Goal: Find specific page/section: Find specific page/section

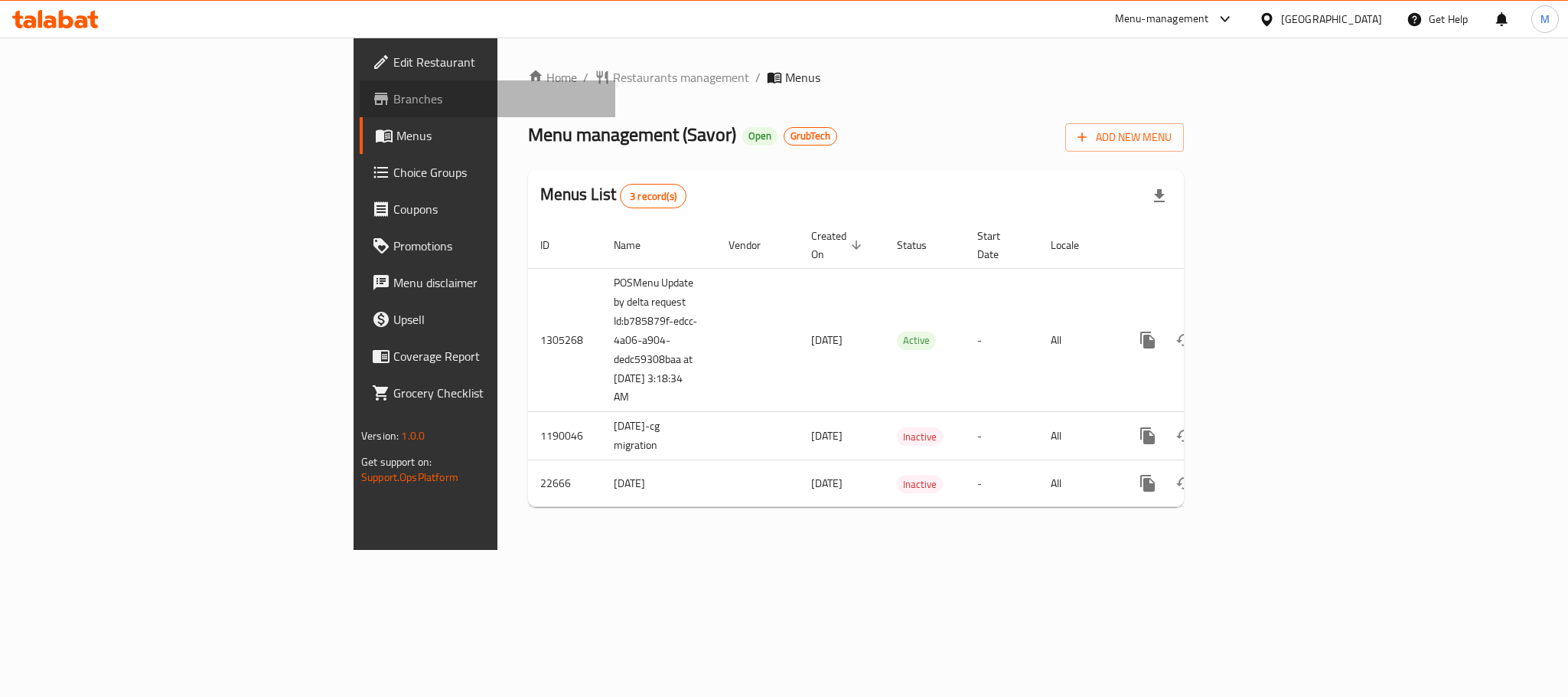
click at [394, 95] on span "Branches" at bounding box center [499, 99] width 210 height 18
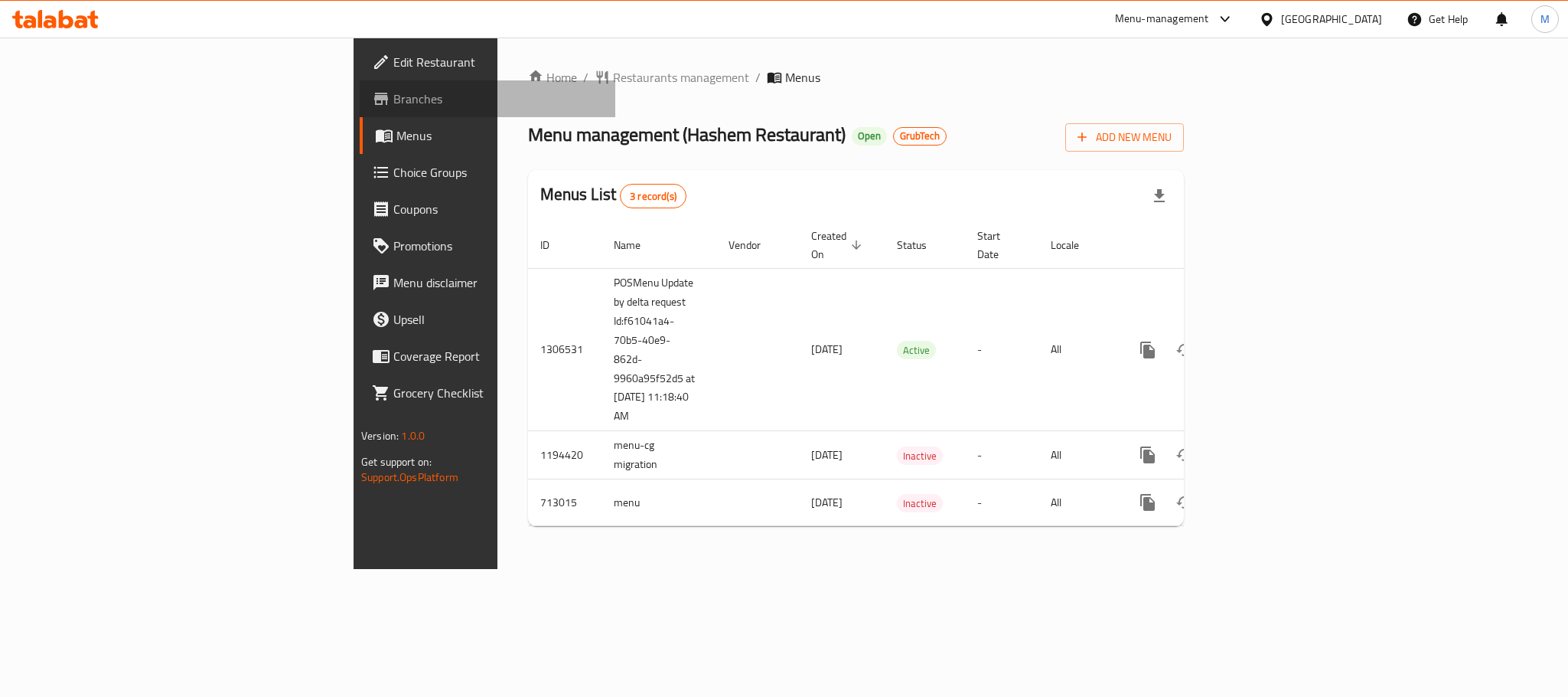
click at [394, 96] on span "Branches" at bounding box center [499, 99] width 210 height 18
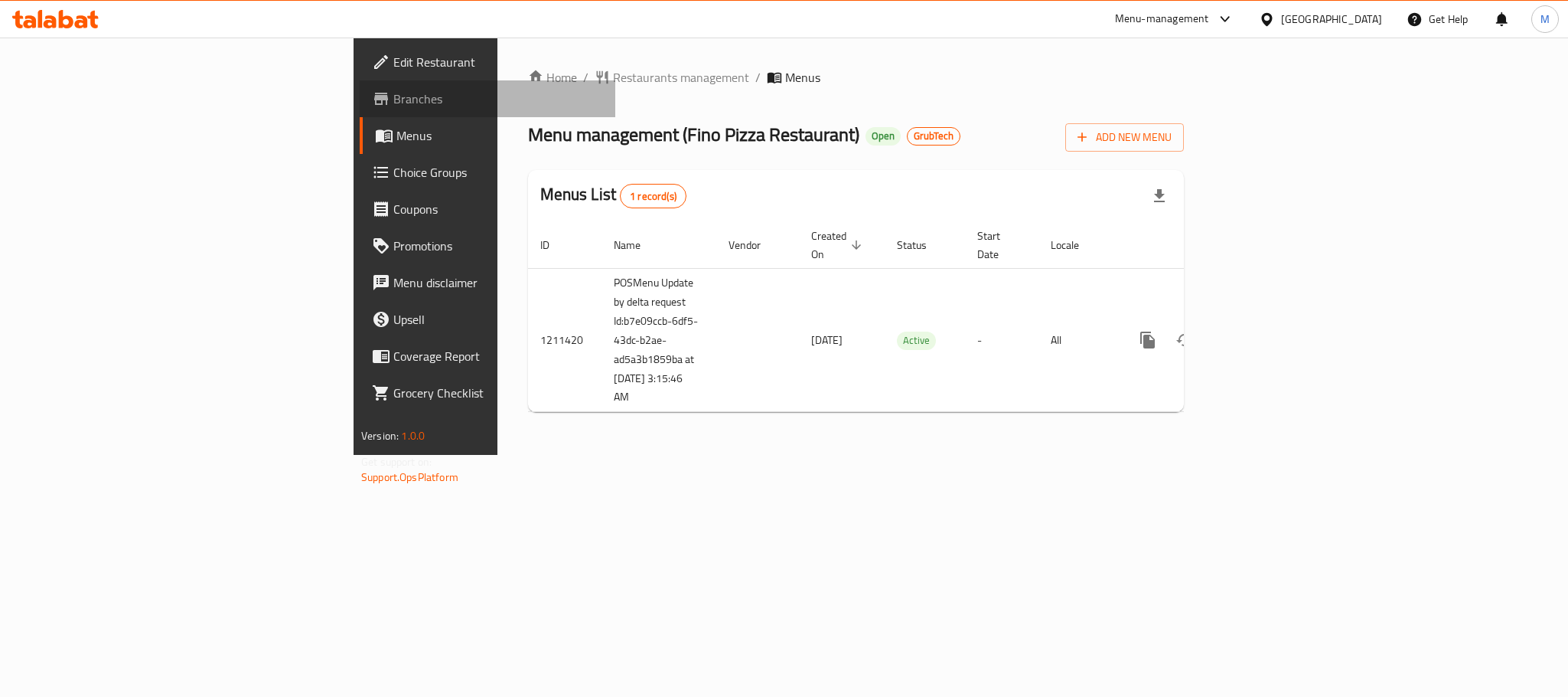
click at [394, 99] on span "Branches" at bounding box center [499, 99] width 210 height 18
click at [394, 90] on span "Branches" at bounding box center [499, 99] width 210 height 18
click at [394, 92] on span "Branches" at bounding box center [499, 99] width 210 height 18
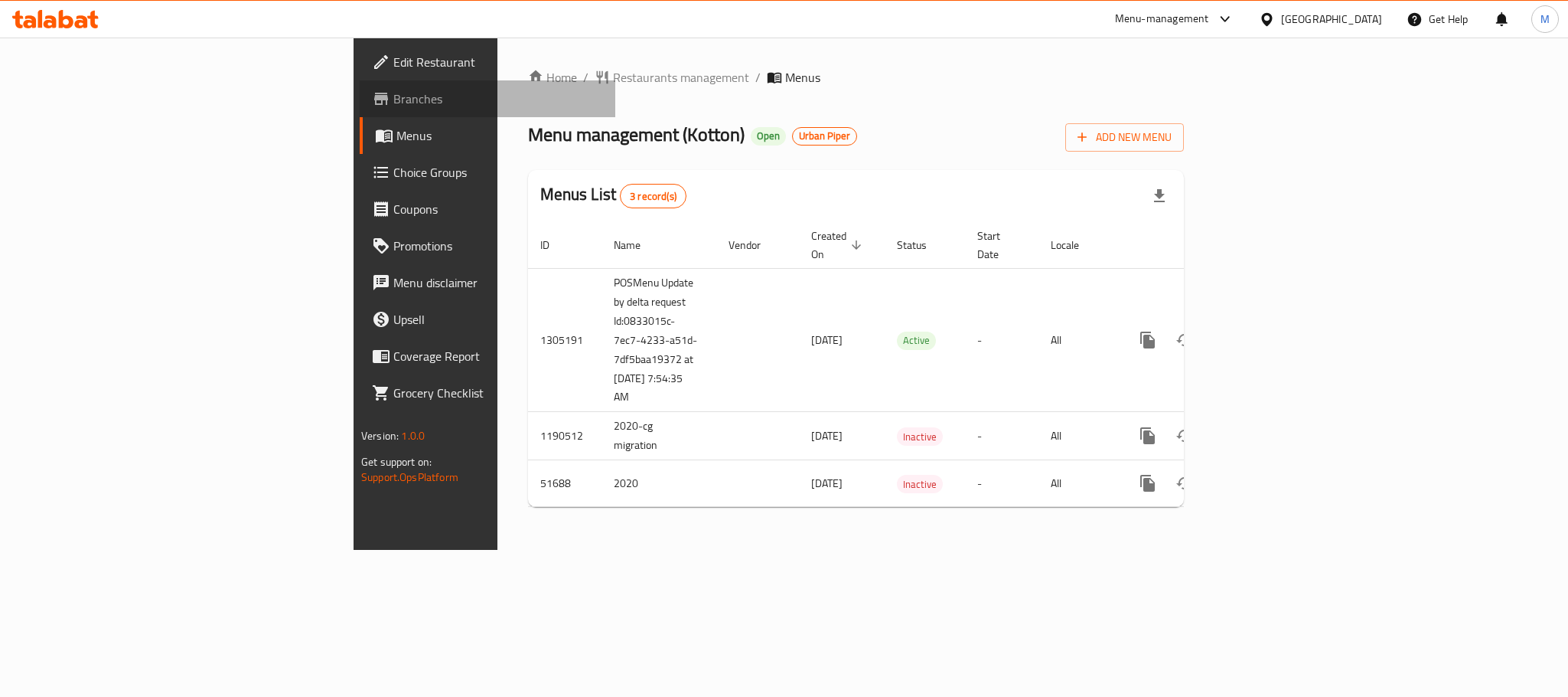
click at [394, 101] on span "Branches" at bounding box center [499, 99] width 210 height 18
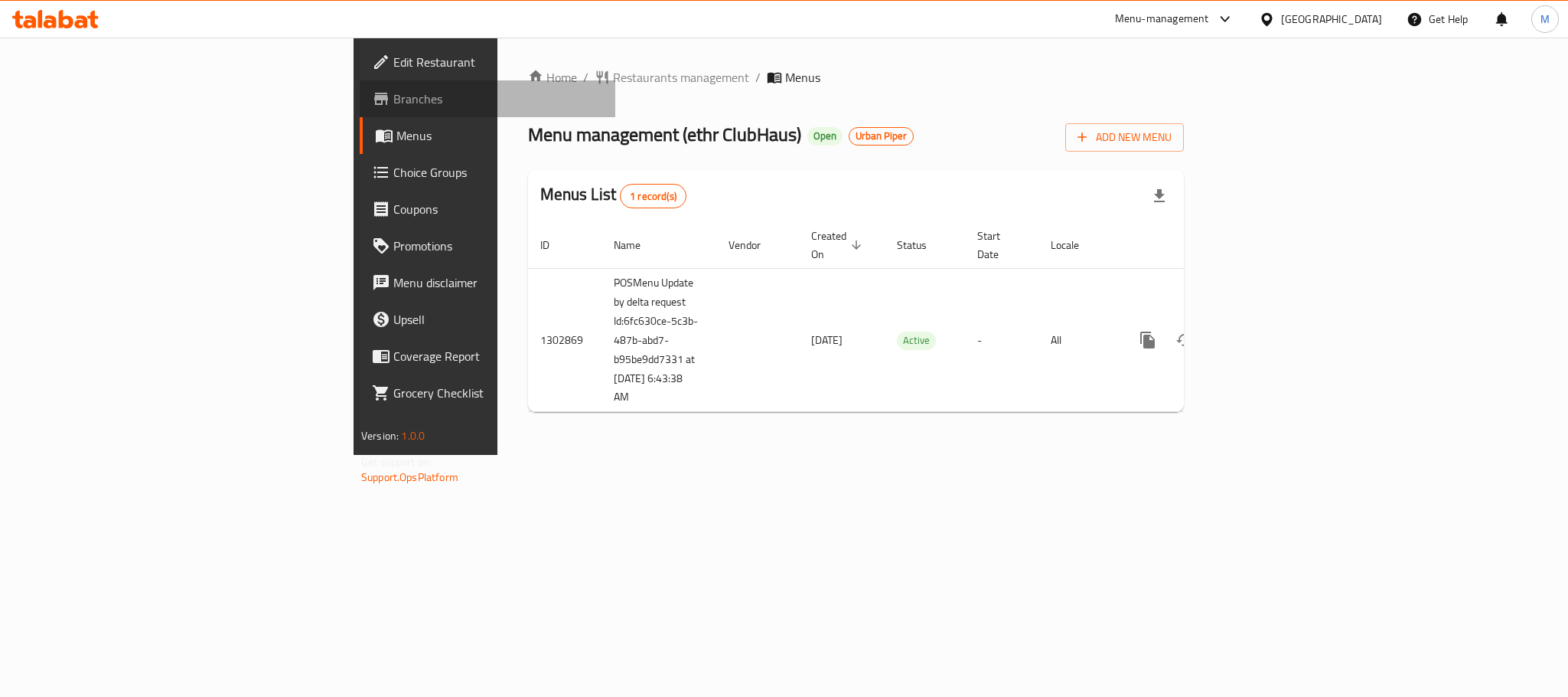
click at [394, 99] on span "Branches" at bounding box center [499, 99] width 210 height 18
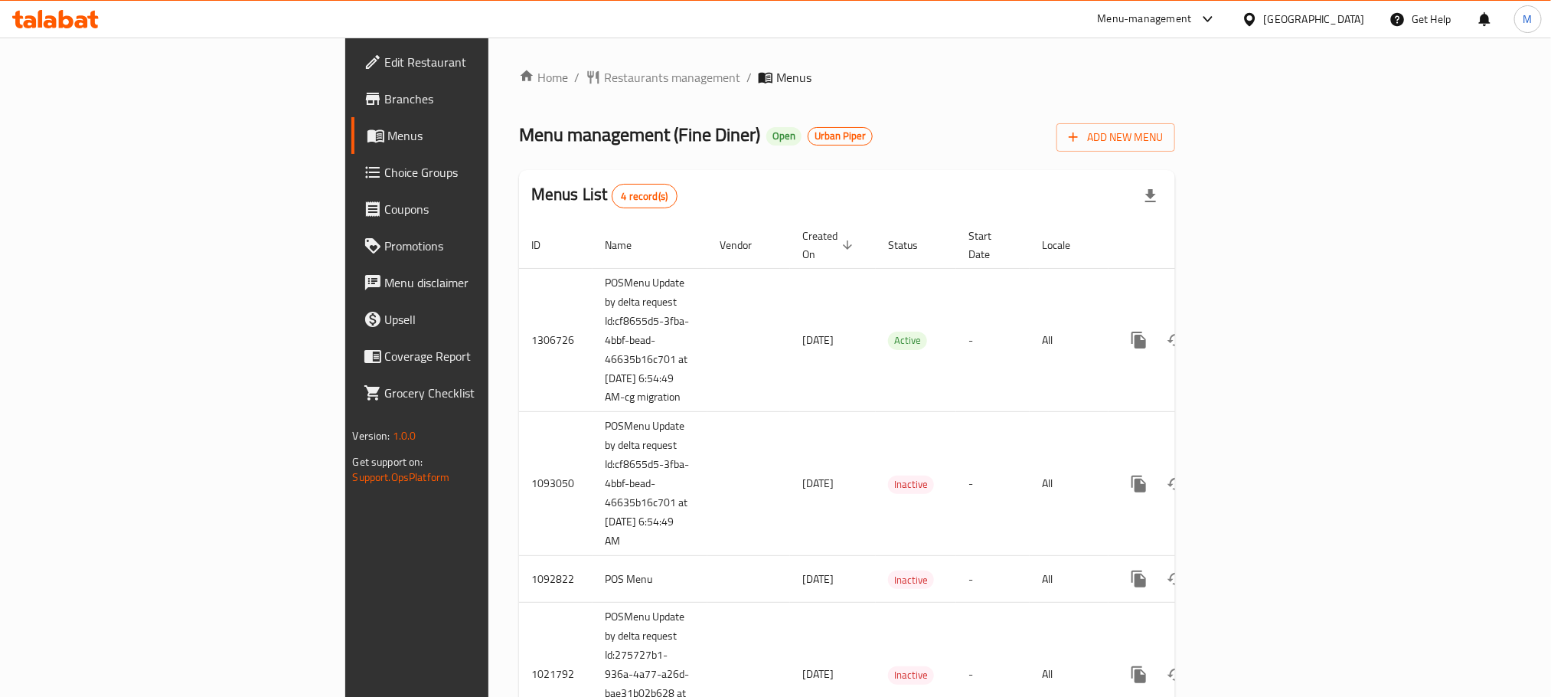
click at [385, 96] on span "Branches" at bounding box center [488, 99] width 207 height 18
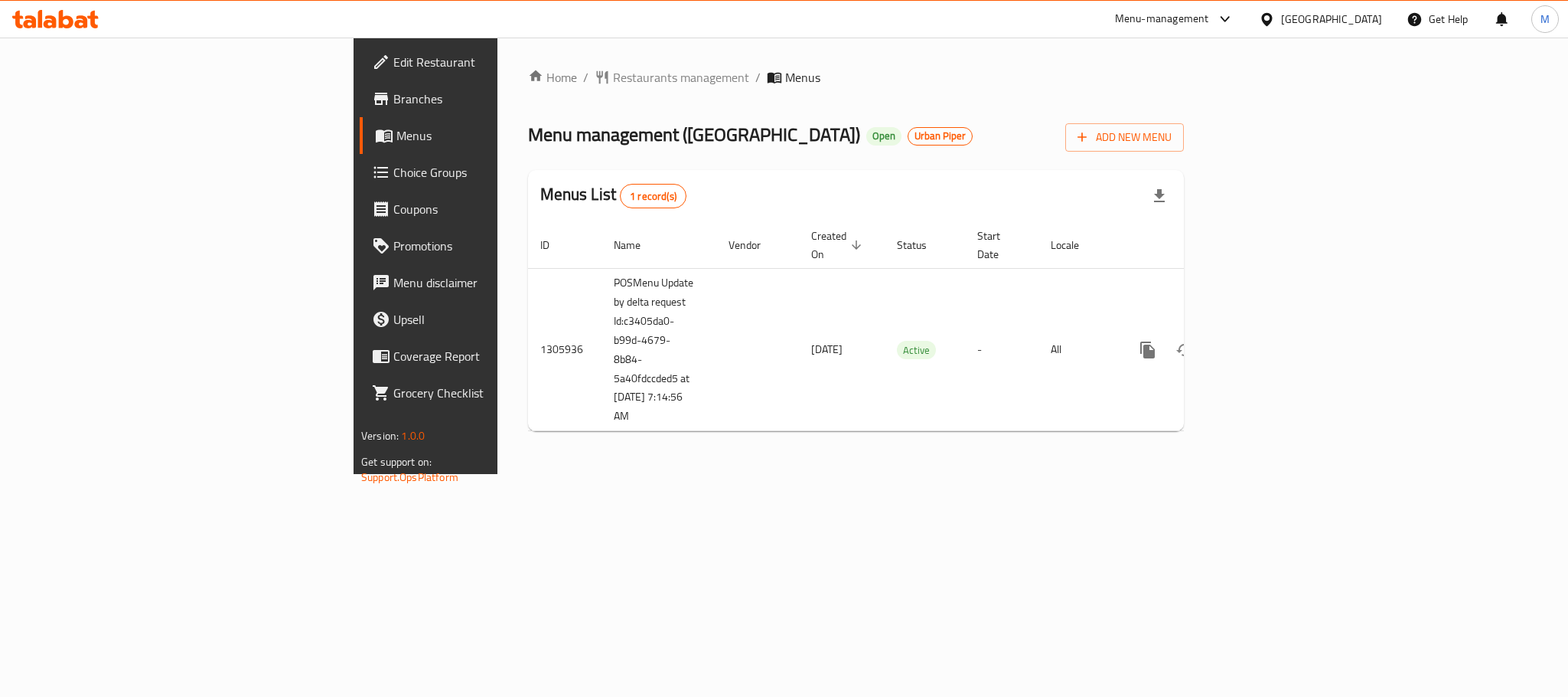
click at [394, 96] on span "Branches" at bounding box center [499, 99] width 210 height 18
